Goal: Task Accomplishment & Management: Complete application form

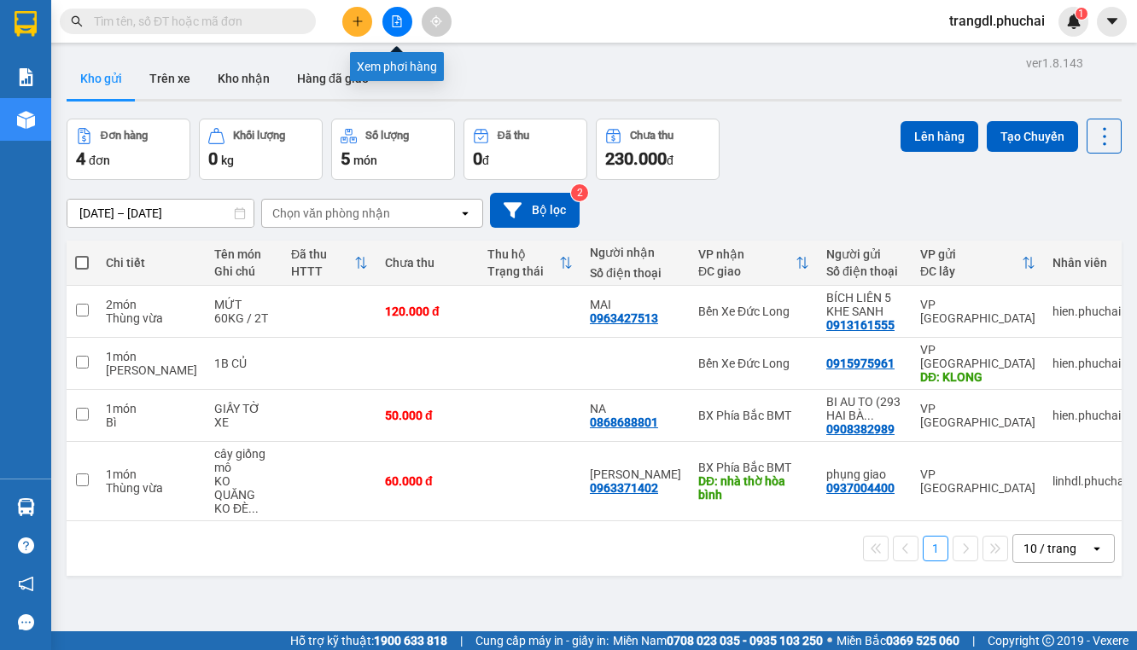
click at [391, 30] on button at bounding box center [397, 22] width 30 height 30
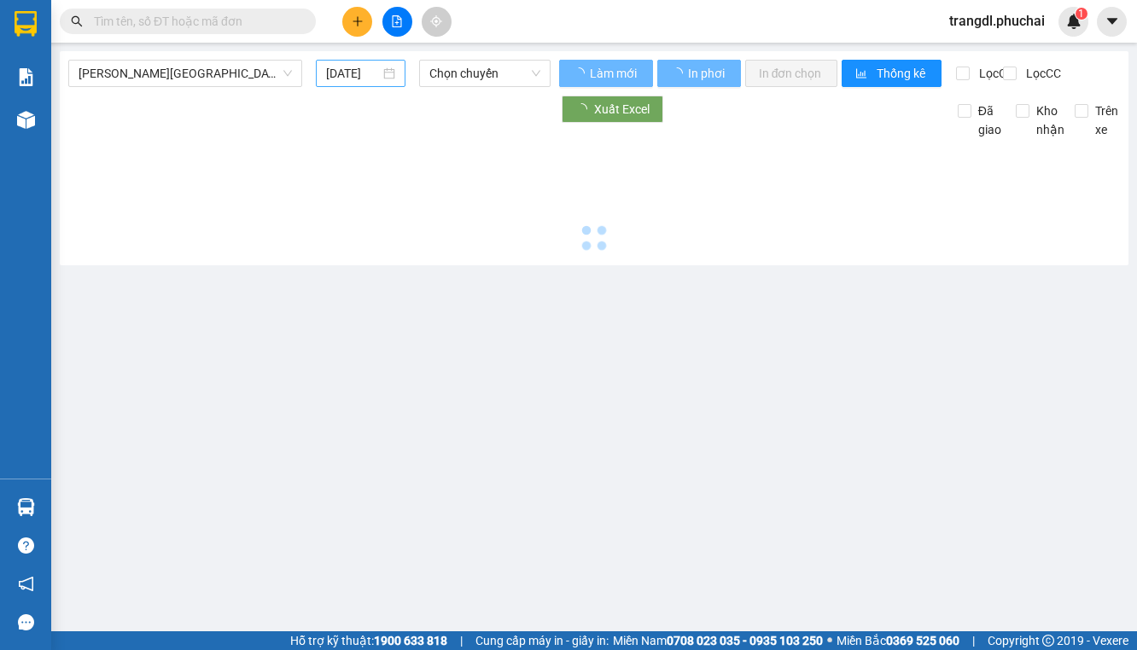
click at [329, 72] on input "[DATE]" at bounding box center [353, 73] width 54 height 19
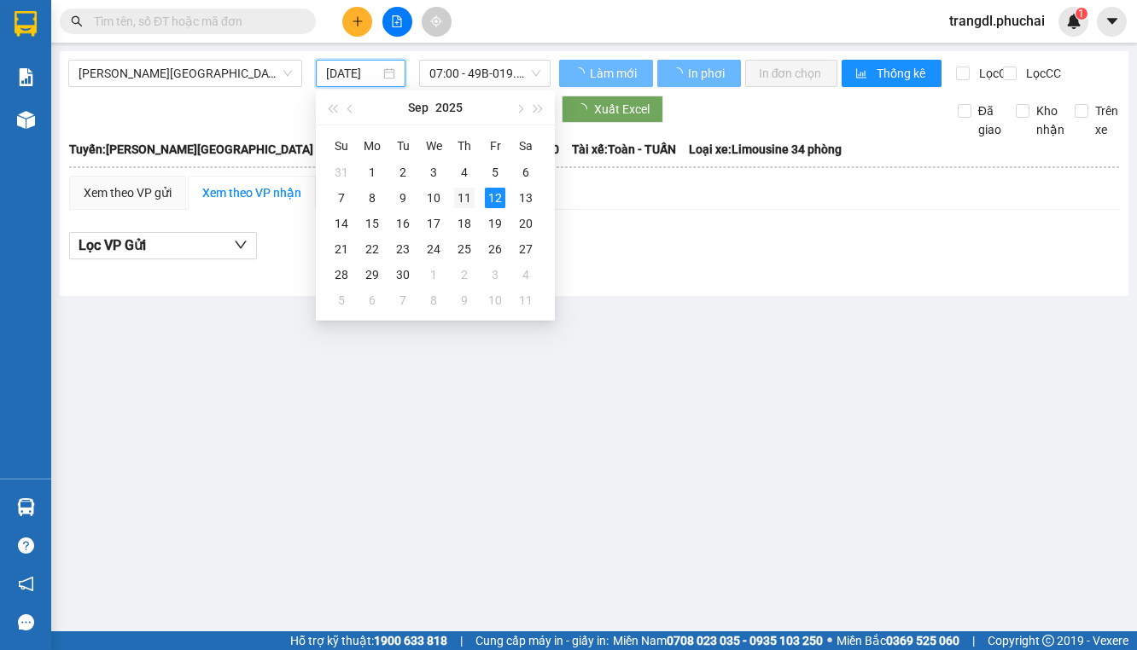
click at [463, 201] on div "11" at bounding box center [464, 198] width 20 height 20
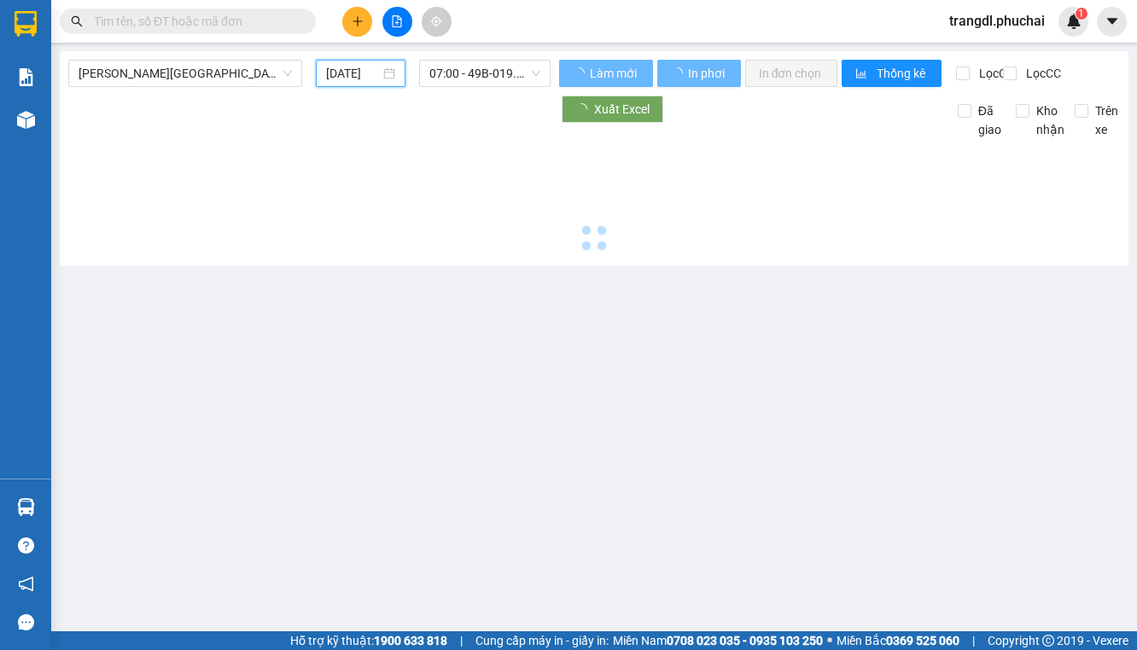
type input "[DATE]"
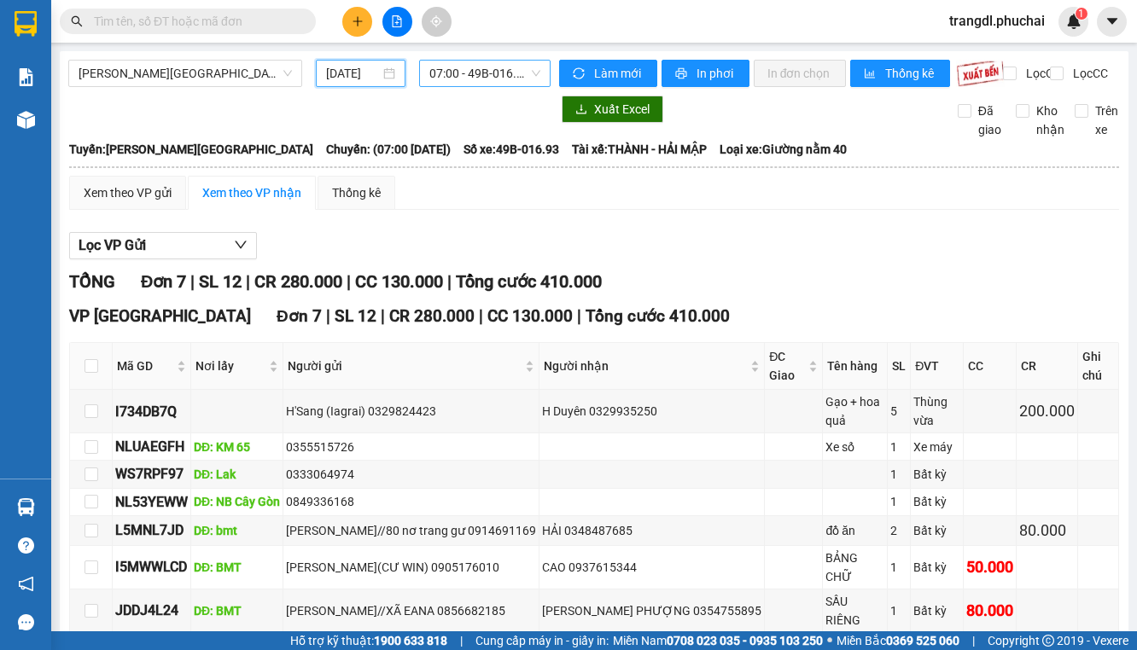
click at [450, 78] on span "07:00 - 49B-016.93" at bounding box center [484, 74] width 110 height 26
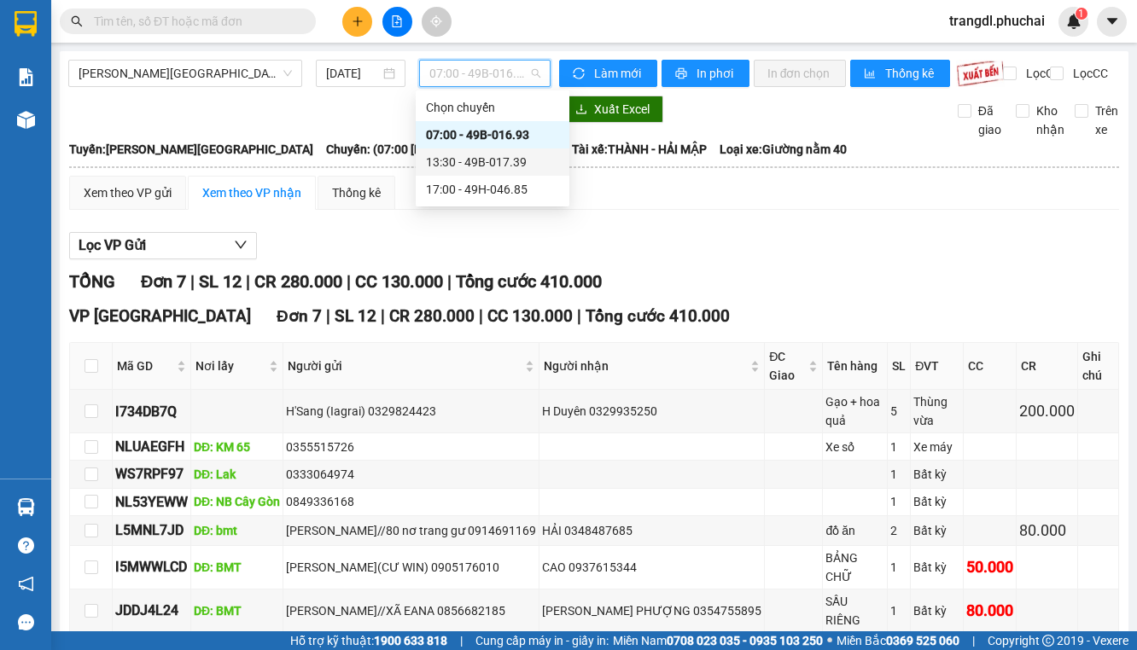
click at [470, 158] on div "13:30 - 49B-017.39" at bounding box center [492, 162] width 133 height 19
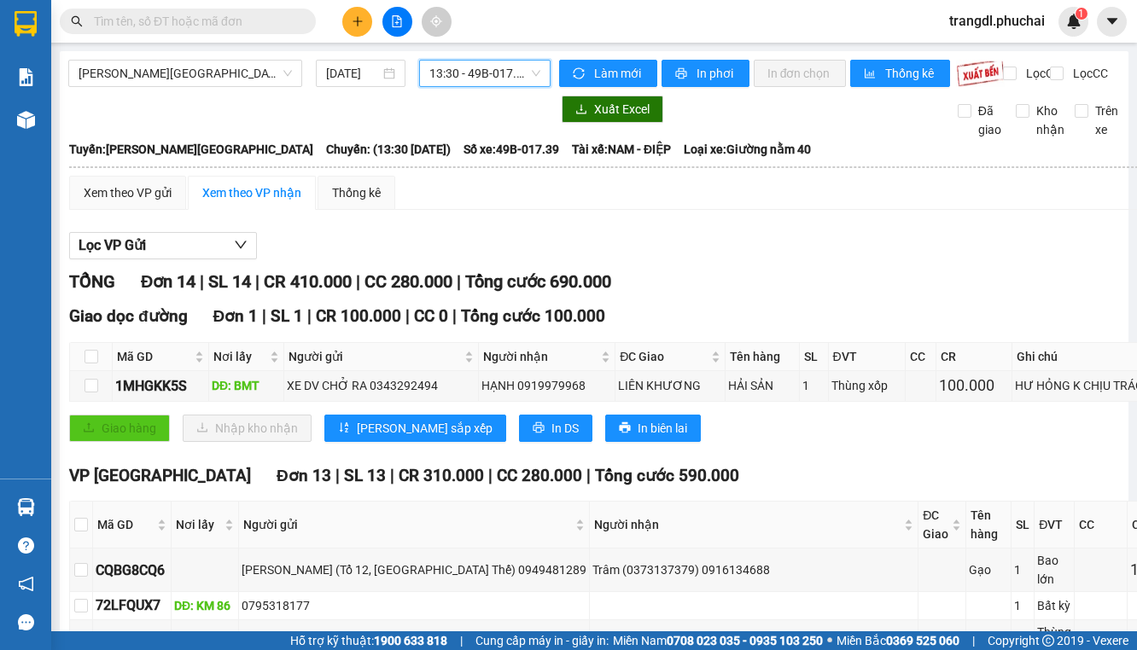
click at [468, 72] on span "13:30 - 49B-017.39" at bounding box center [484, 74] width 110 height 26
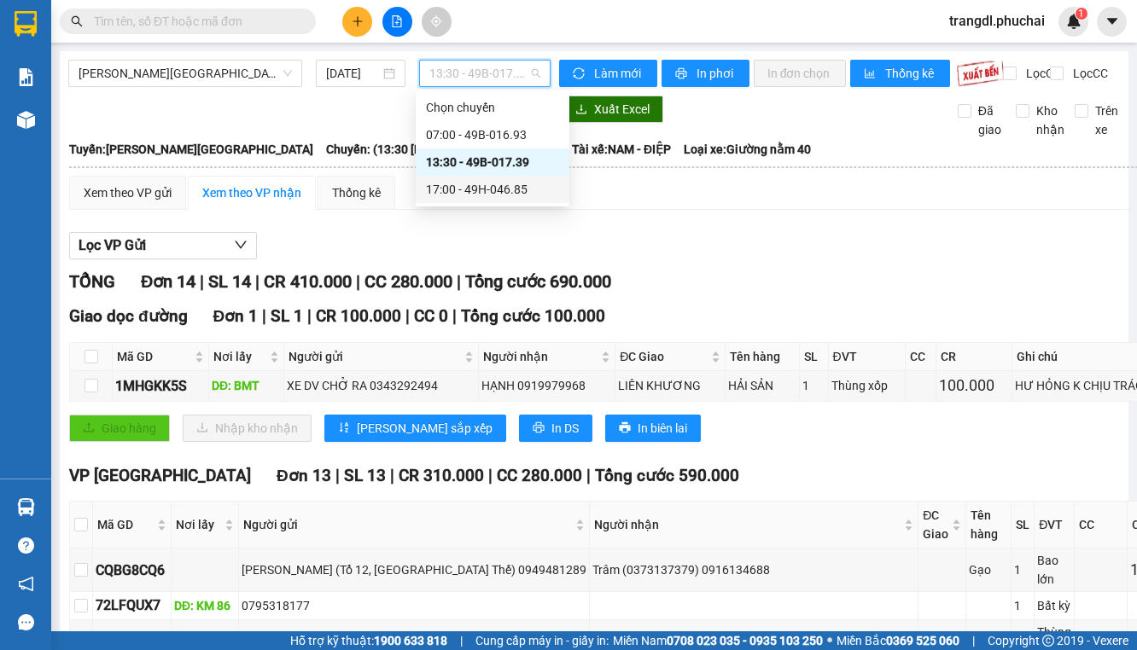
click at [498, 190] on div "17:00 - 49H-046.85" at bounding box center [492, 189] width 133 height 19
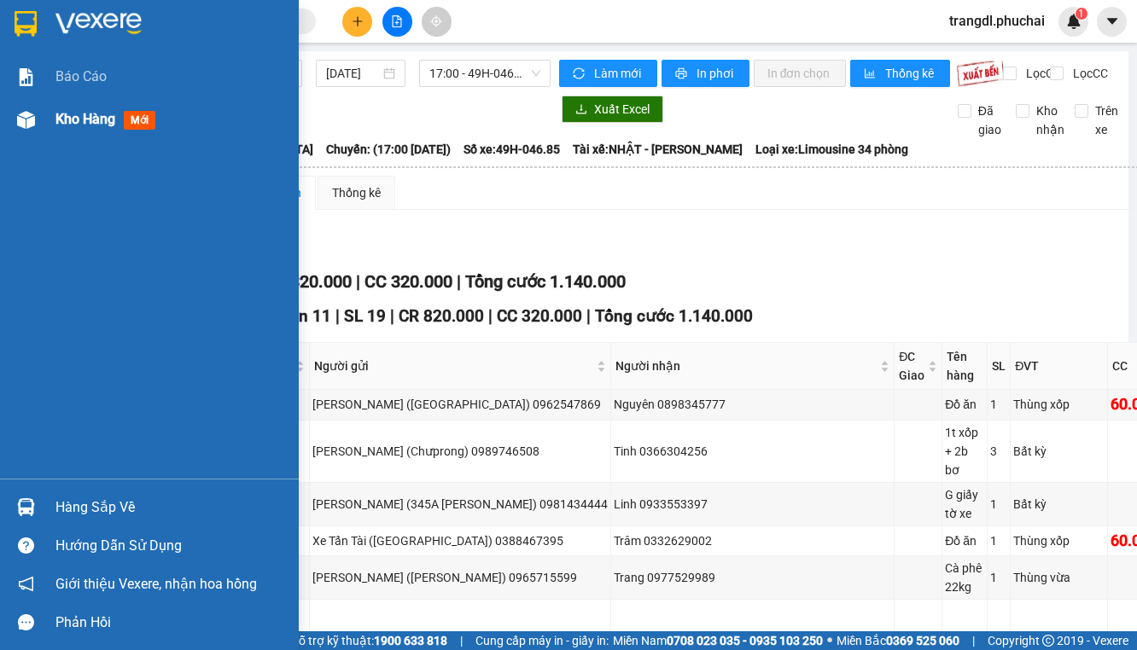
click at [35, 130] on div at bounding box center [26, 120] width 30 height 30
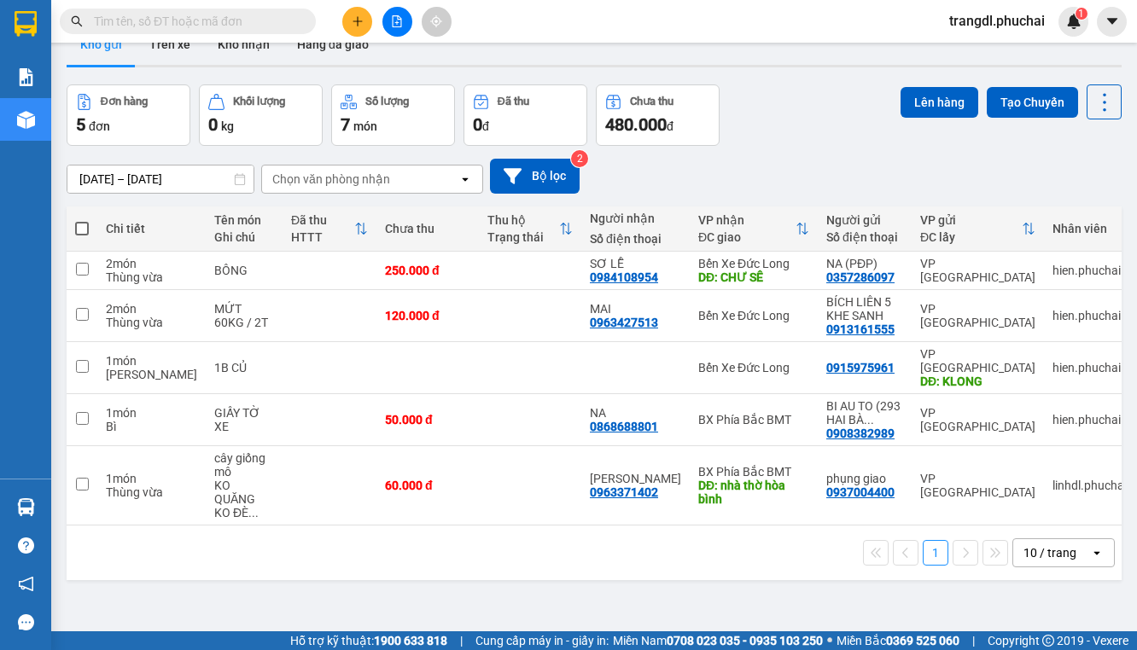
scroll to position [10, 0]
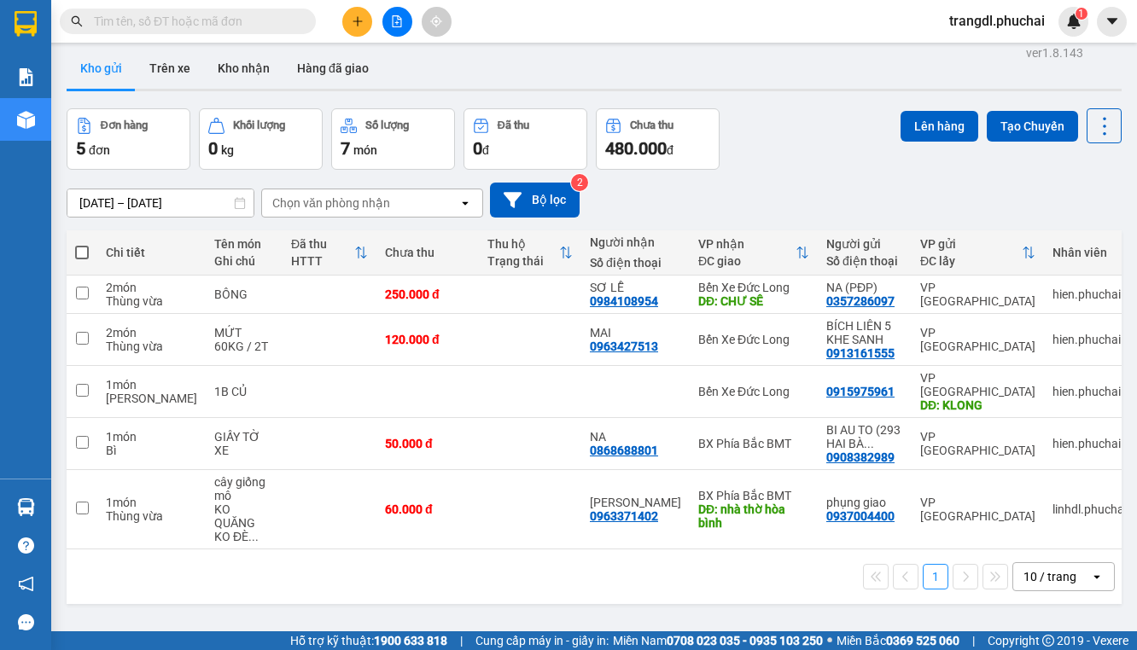
click at [355, 24] on icon "plus" at bounding box center [358, 21] width 12 height 12
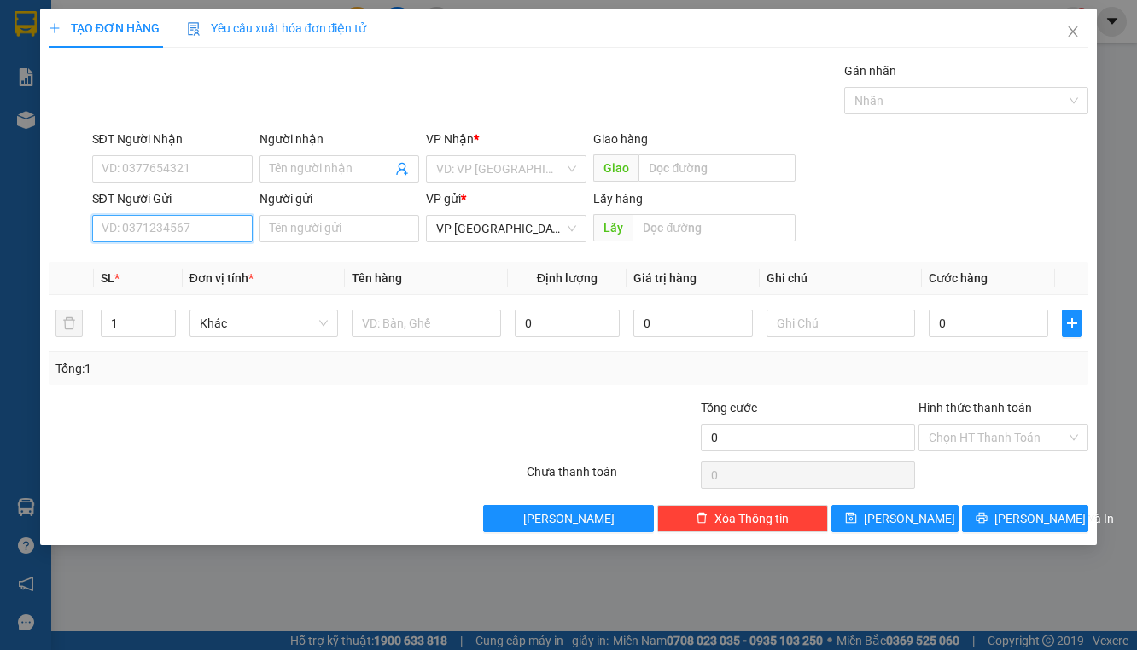
paste input "0379416476"
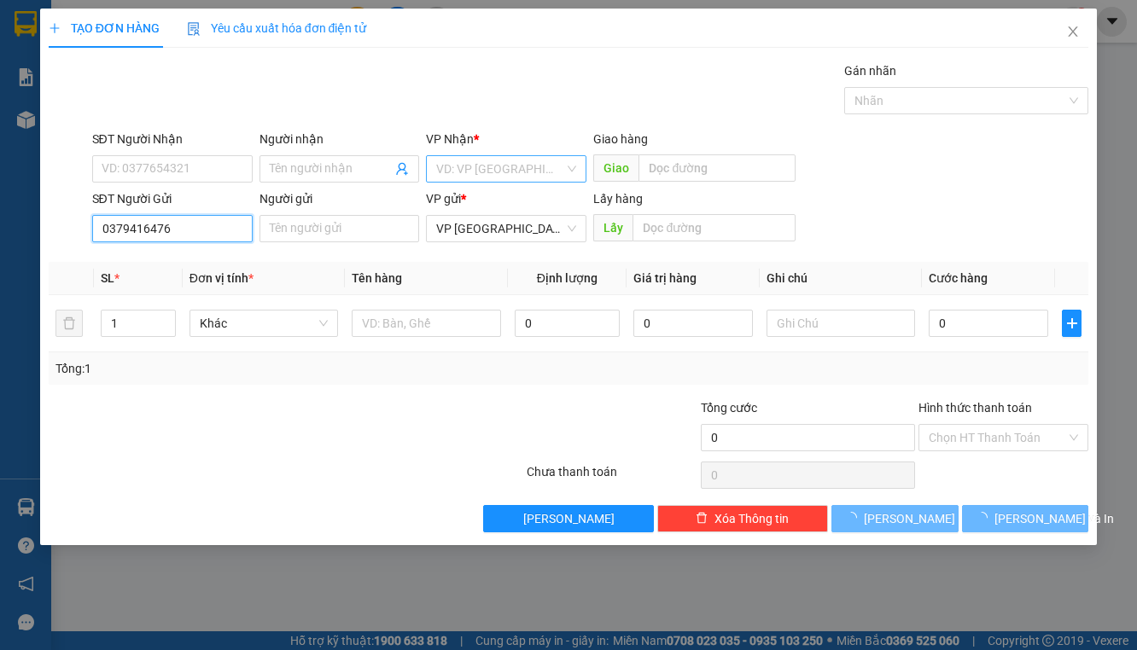
type input "0379416476"
click at [512, 171] on input "search" at bounding box center [500, 169] width 128 height 26
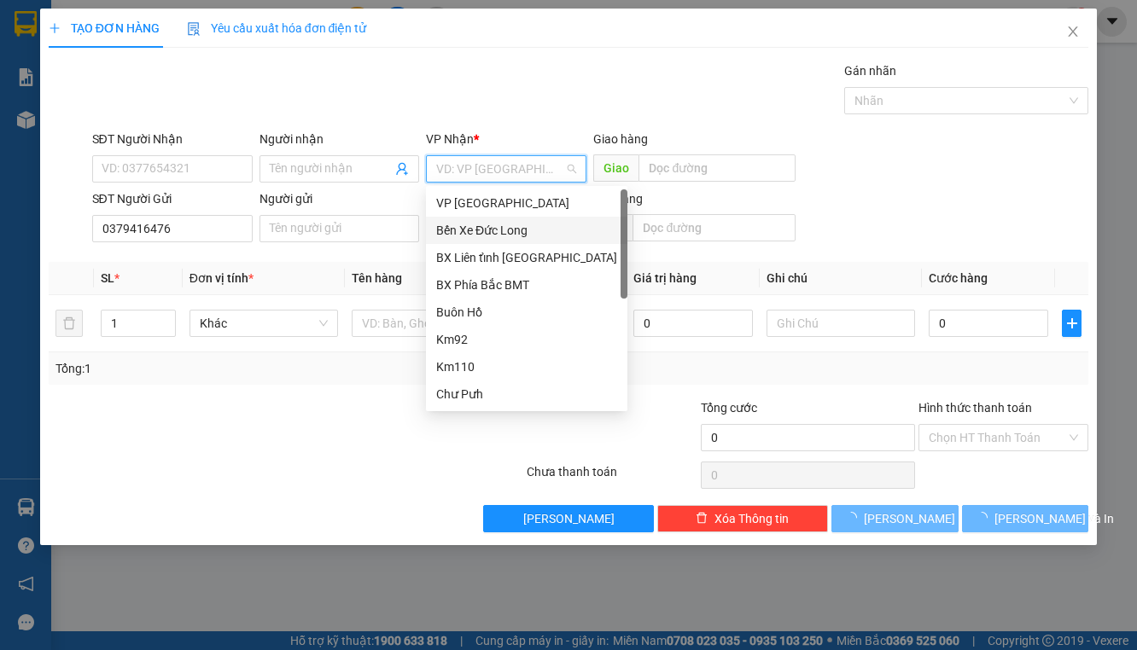
click at [503, 234] on div "Bến Xe Đức Long" at bounding box center [526, 230] width 181 height 19
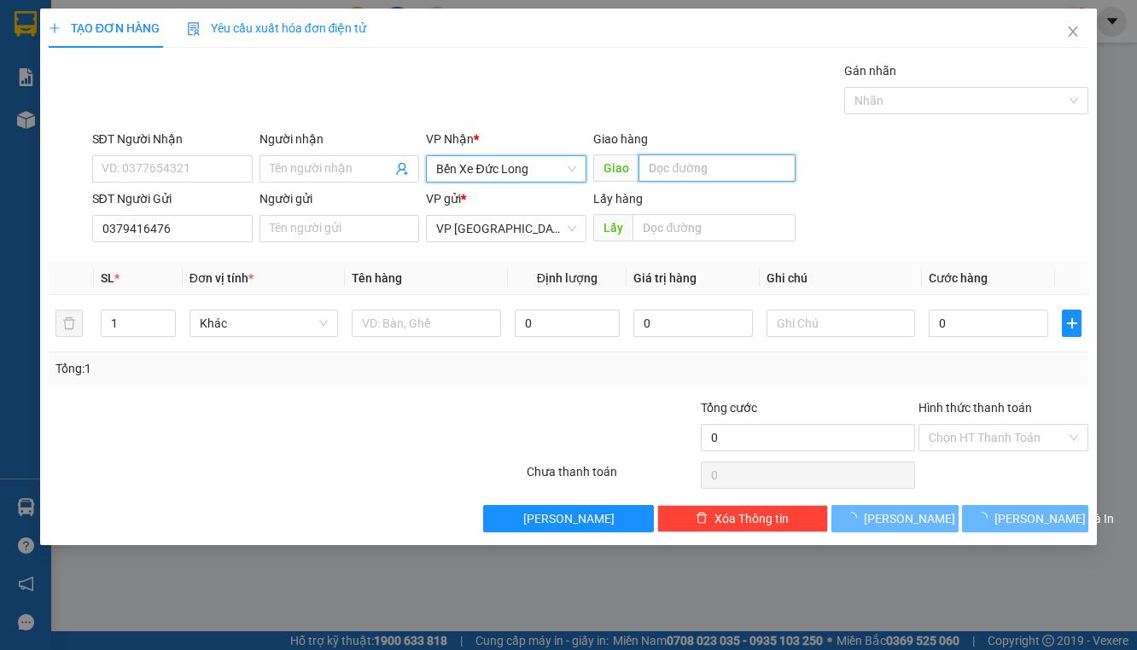
click at [683, 155] on input "text" at bounding box center [716, 167] width 157 height 27
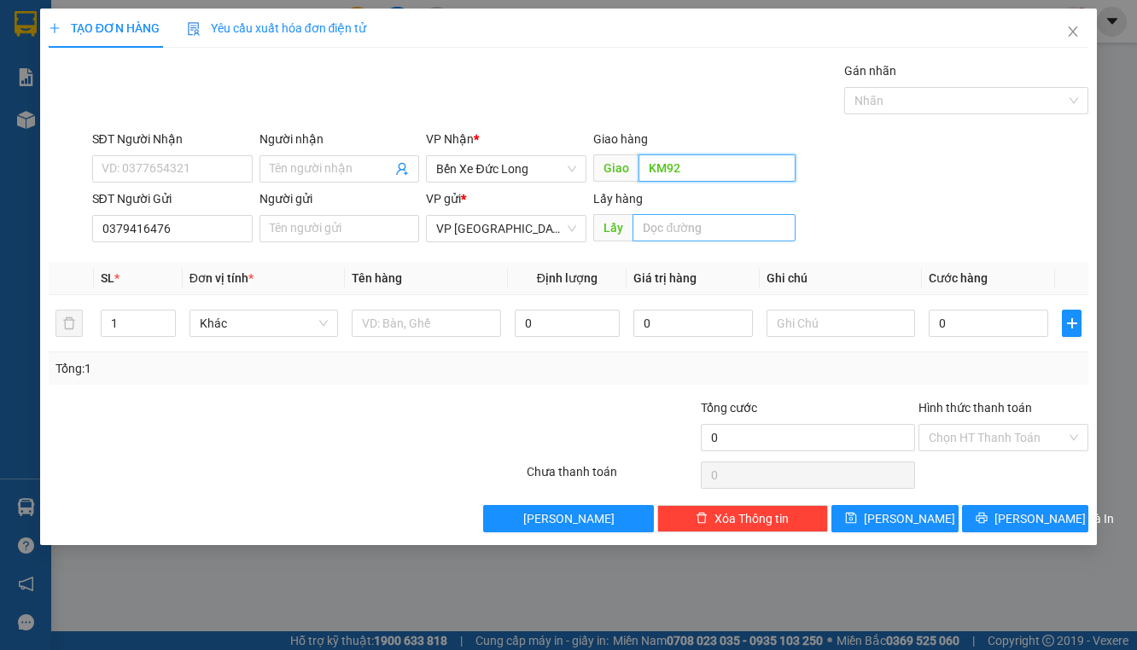
type input "KM92"
click at [693, 218] on input "text" at bounding box center [713, 227] width 163 height 27
type input "PHI NÔM"
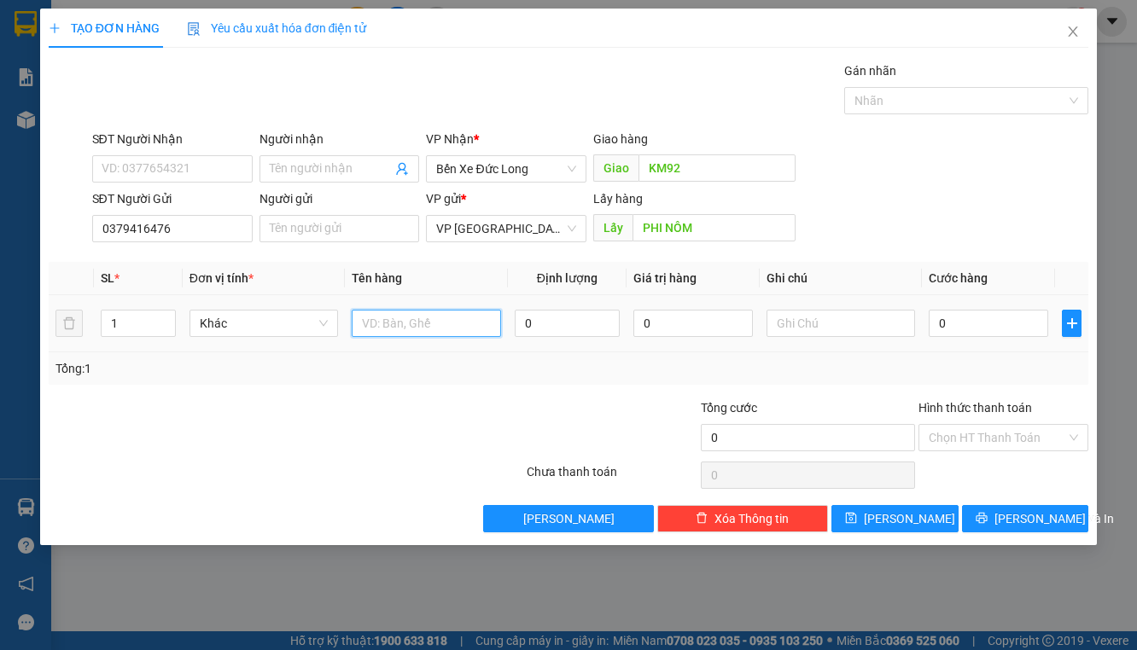
click at [381, 330] on input "text" at bounding box center [426, 323] width 149 height 27
type input "XE DREAM KÈM CÀ VẸT"
click at [941, 314] on input "0" at bounding box center [988, 323] width 119 height 27
type input "4"
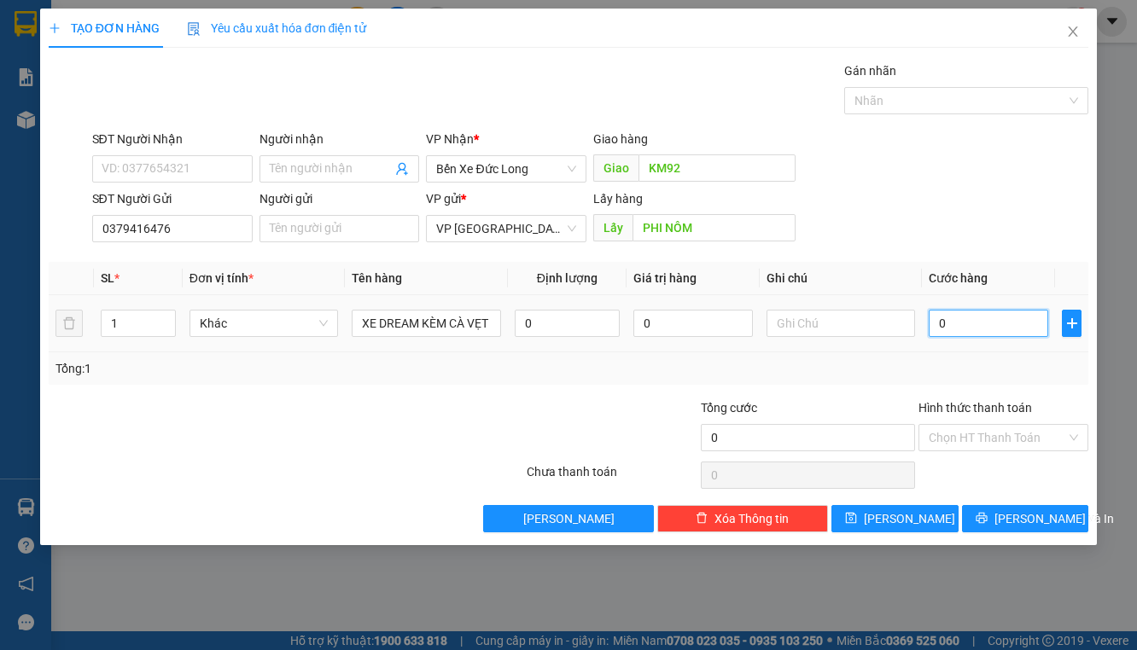
type input "4"
type input "40"
type input "400"
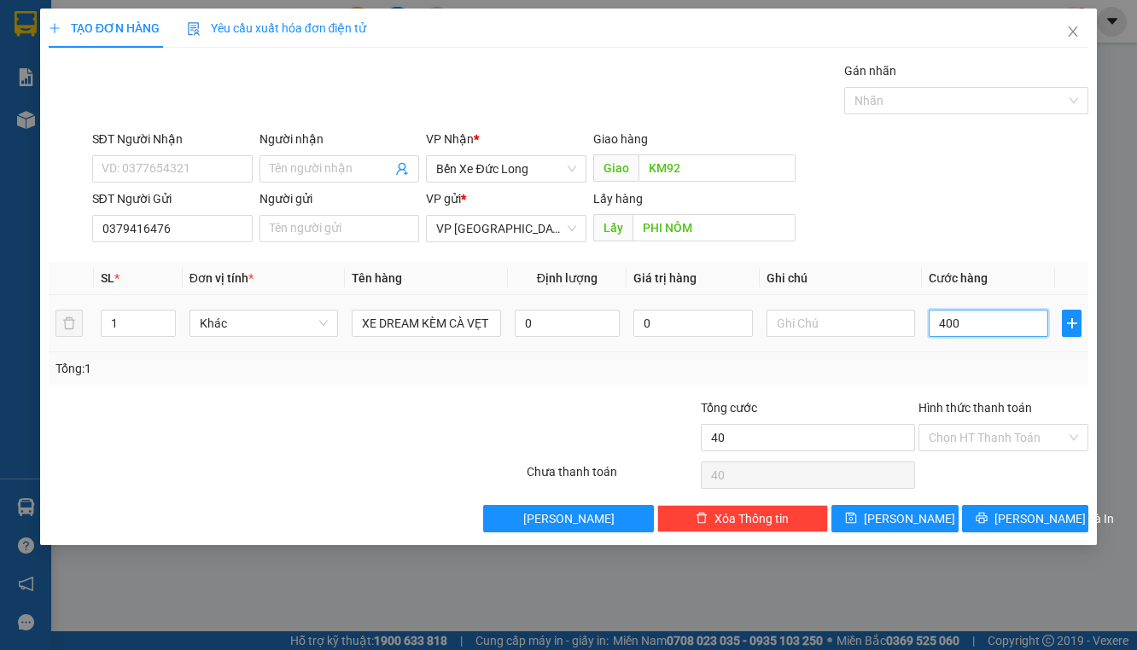
type input "400"
type input "4.000"
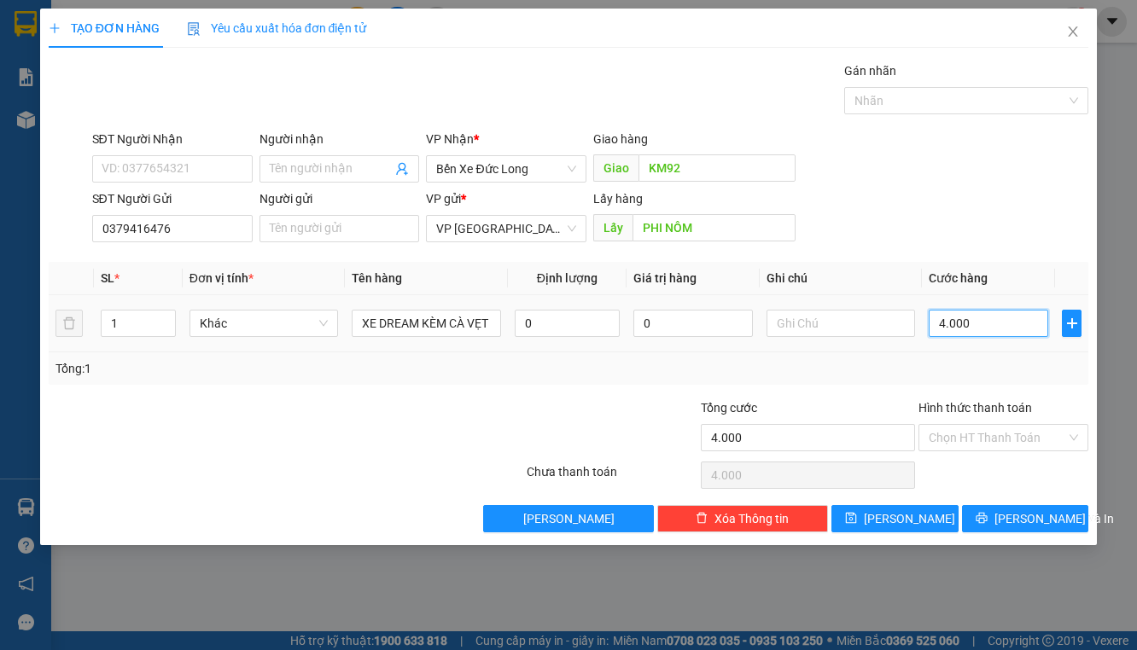
type input "40.000"
type input "400.000"
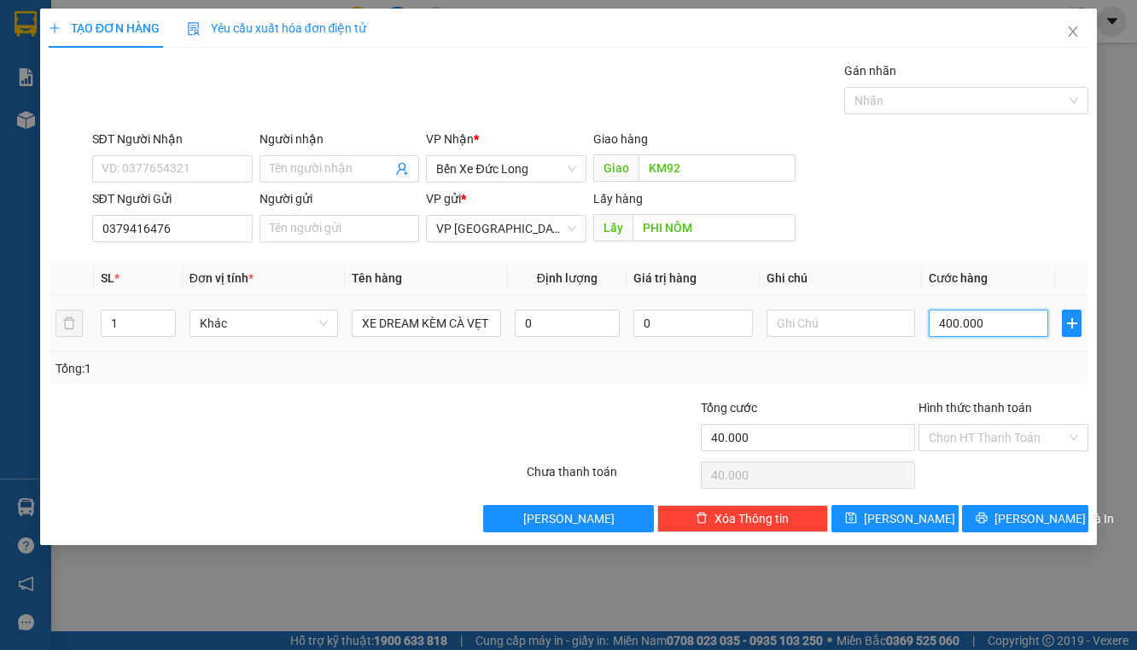
type input "400.000"
drag, startPoint x: 866, startPoint y: 512, endPoint x: 850, endPoint y: 510, distance: 16.3
click at [865, 513] on button "Lưu" at bounding box center [894, 518] width 127 height 27
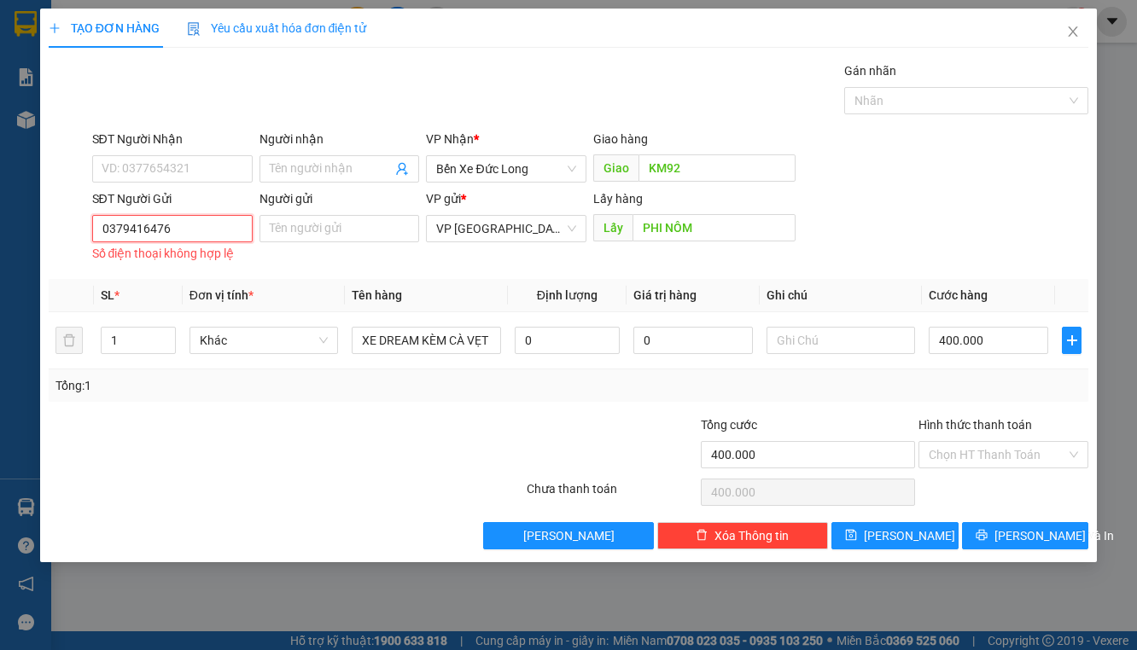
click at [104, 230] on input "0379416476" at bounding box center [172, 228] width 160 height 27
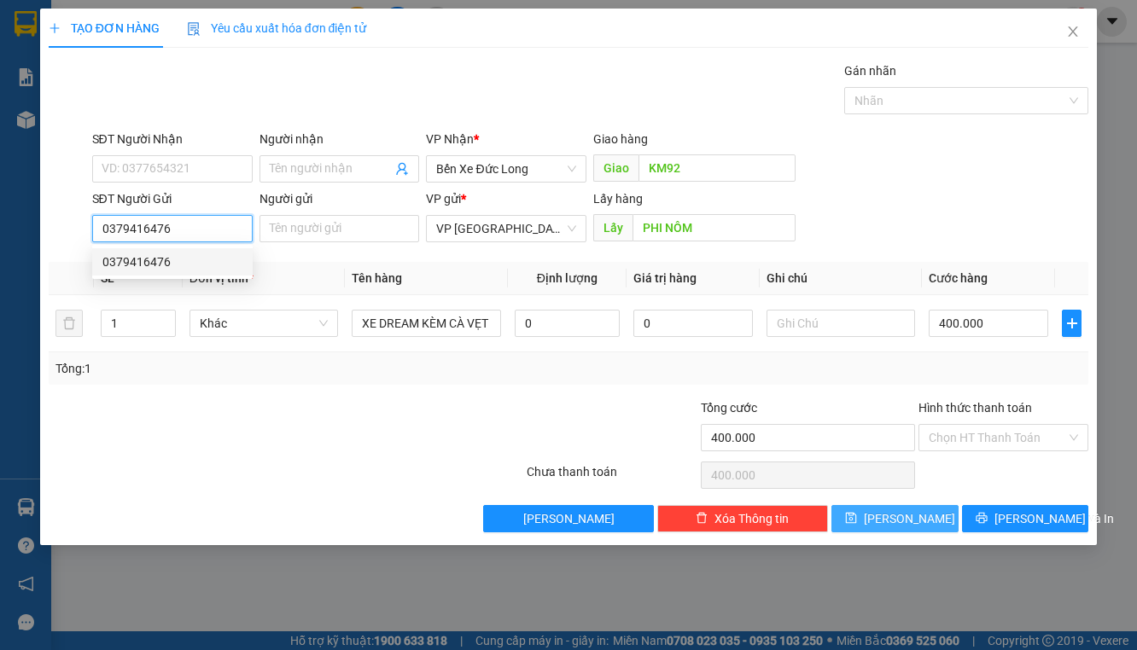
type input "0379416476"
click at [911, 516] on span "Lưu" at bounding box center [909, 519] width 91 height 19
type input "0"
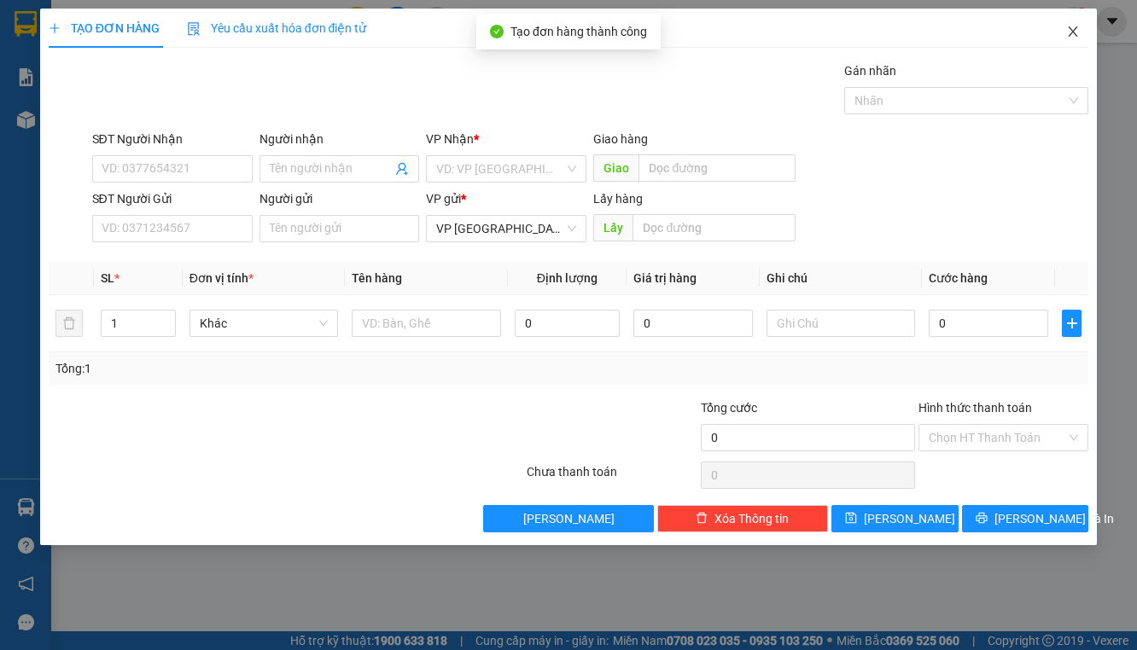
click at [1076, 31] on icon "close" at bounding box center [1073, 32] width 14 height 14
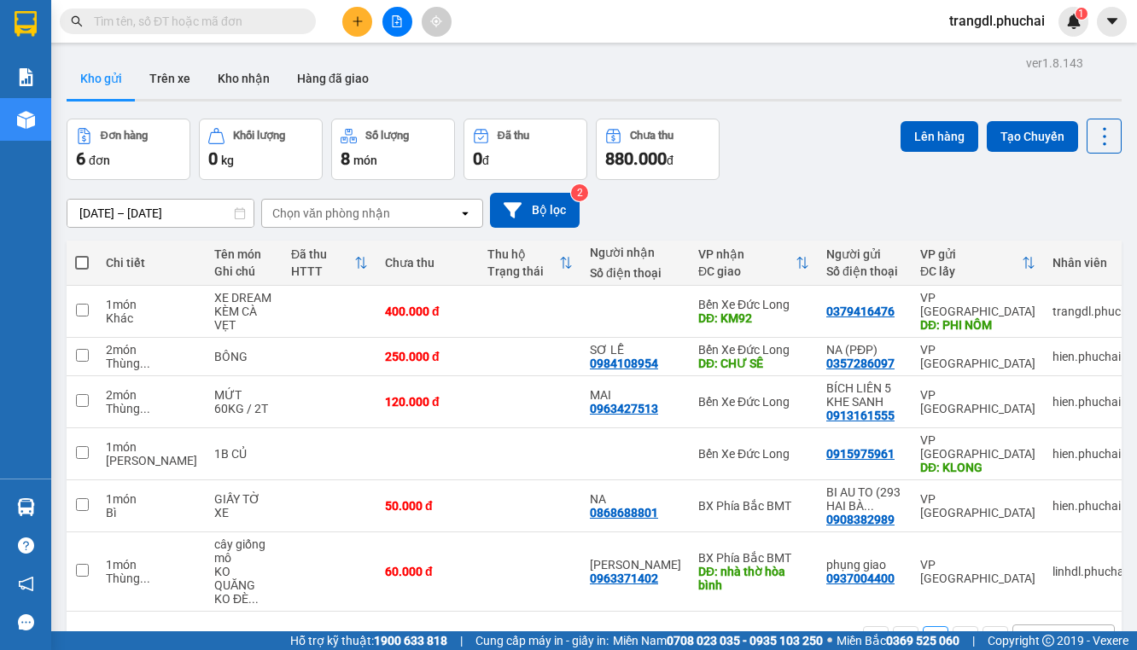
click at [401, 23] on icon "file-add" at bounding box center [397, 21] width 9 height 12
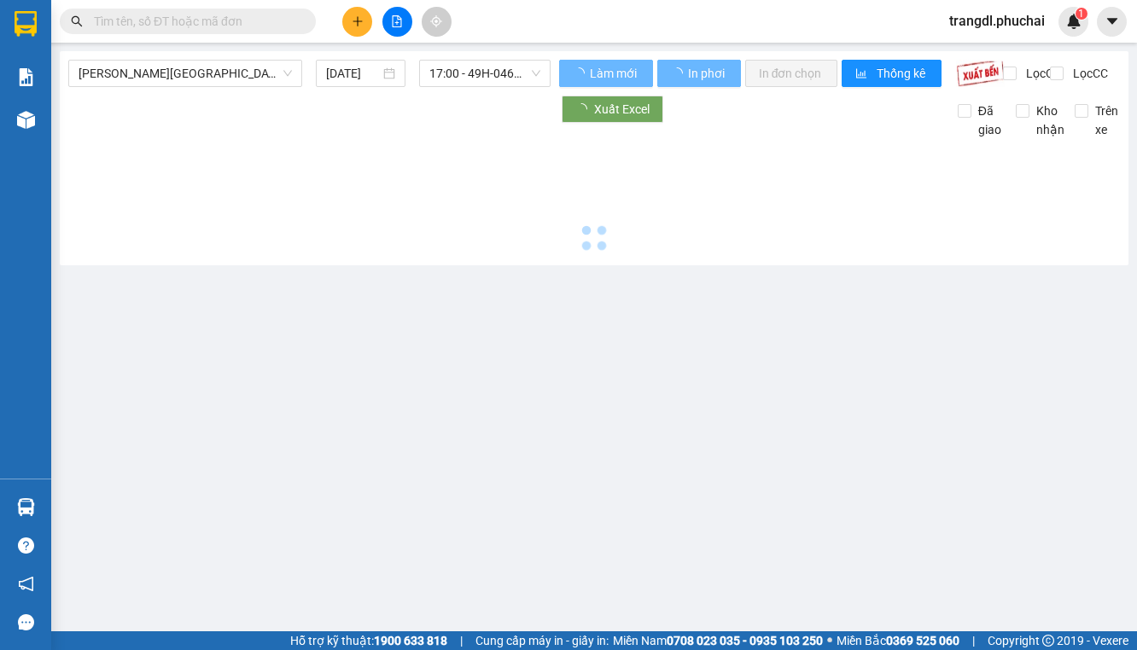
type input "12/09/2025"
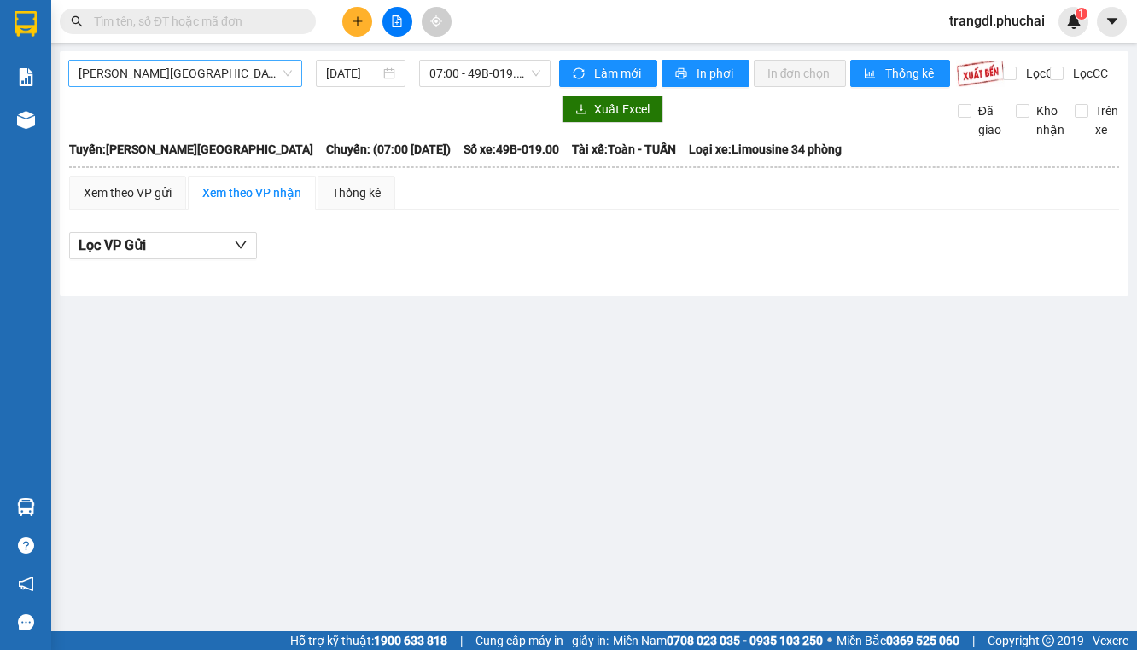
click at [143, 76] on span "Gia Lai - Đà Lạt" at bounding box center [185, 74] width 213 height 26
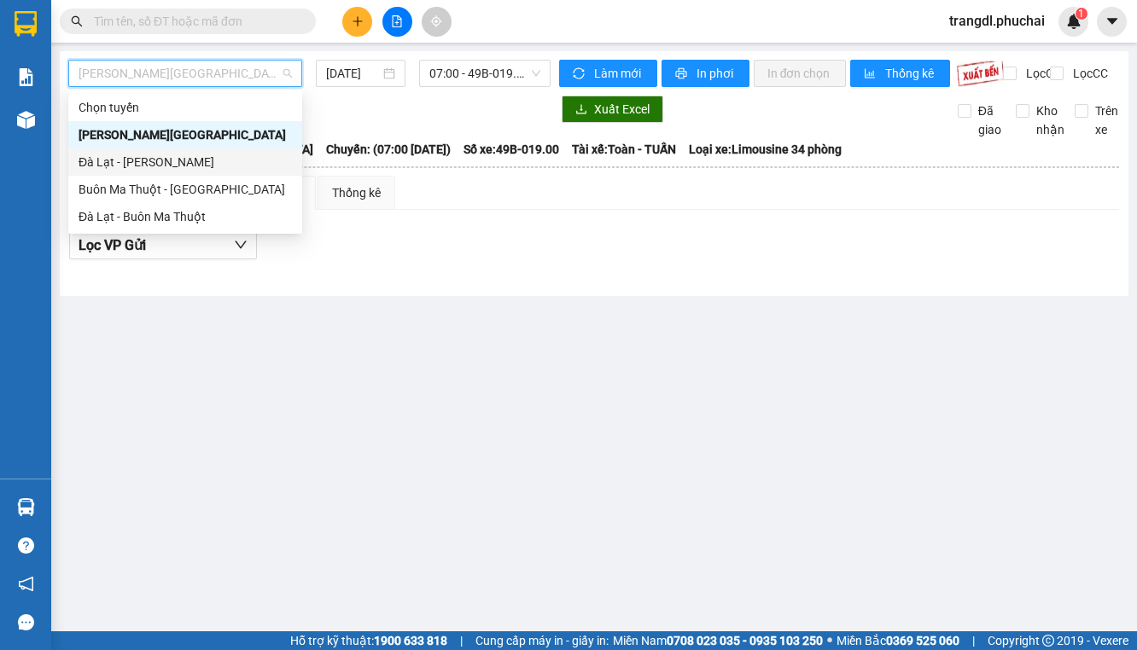
click at [174, 161] on div "Đà Lạt - Gia Lai" at bounding box center [185, 162] width 213 height 19
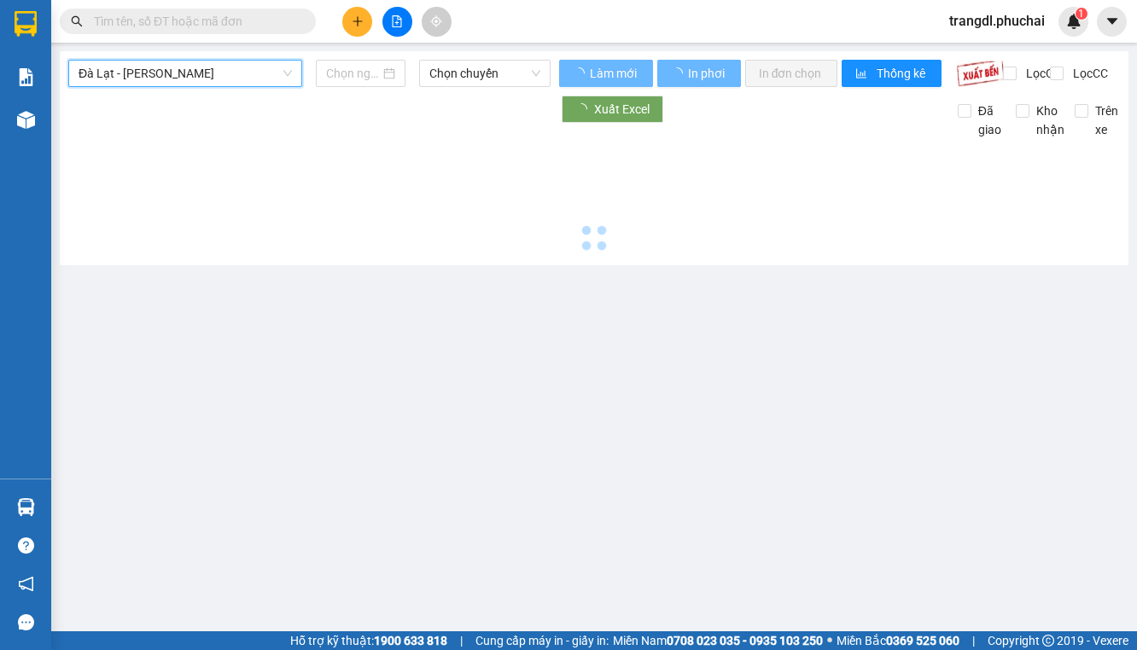
type input "12/09/2025"
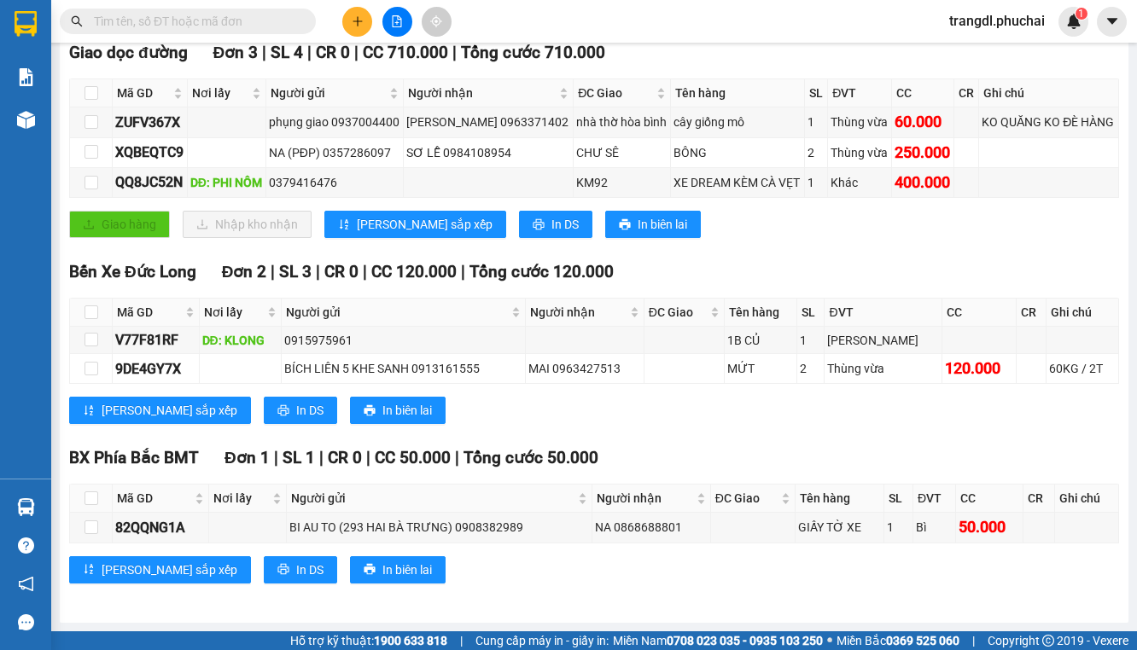
scroll to position [288, 0]
